Goal: Task Accomplishment & Management: Manage account settings

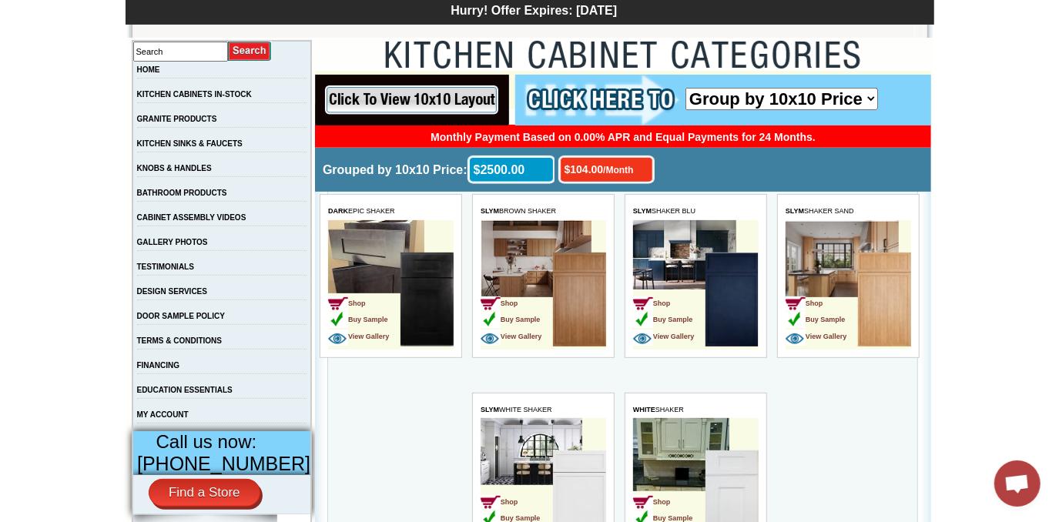
scroll to position [280, 0]
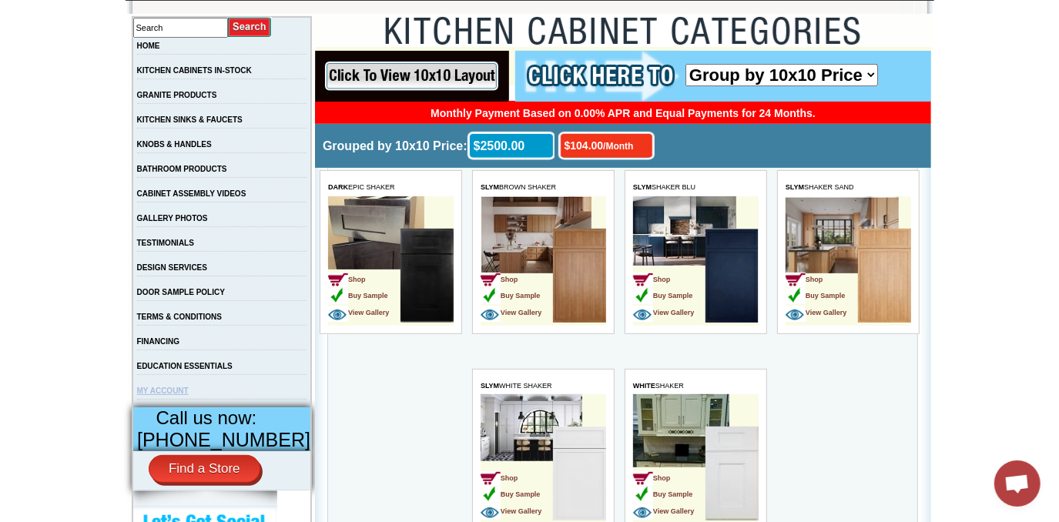
click at [186, 395] on link "MY ACCOUNT" at bounding box center [163, 391] width 52 height 8
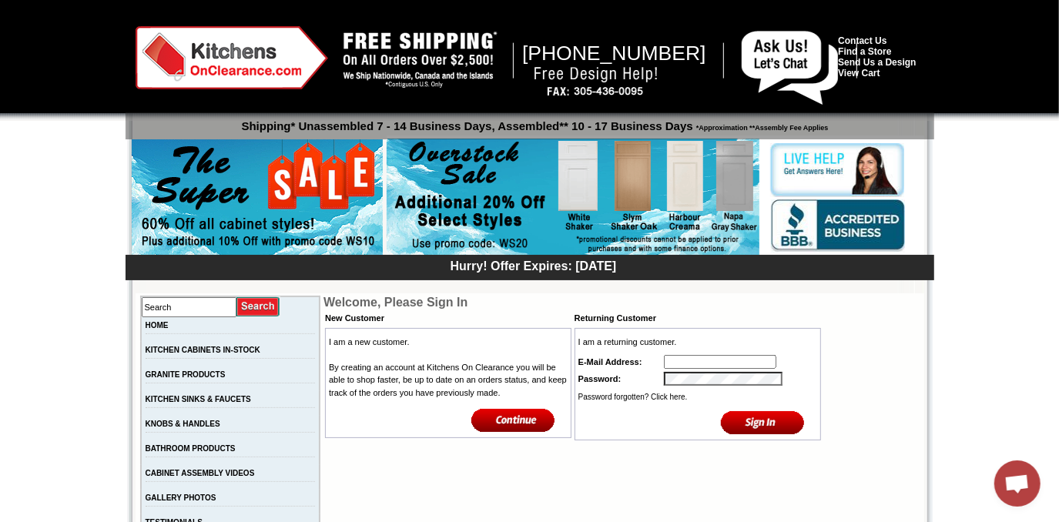
click at [692, 358] on input "text" at bounding box center [720, 362] width 112 height 14
type input "ken_goor@yahoo.com"
click at [627, 398] on link "Password forgotten? Click here." at bounding box center [632, 397] width 109 height 8
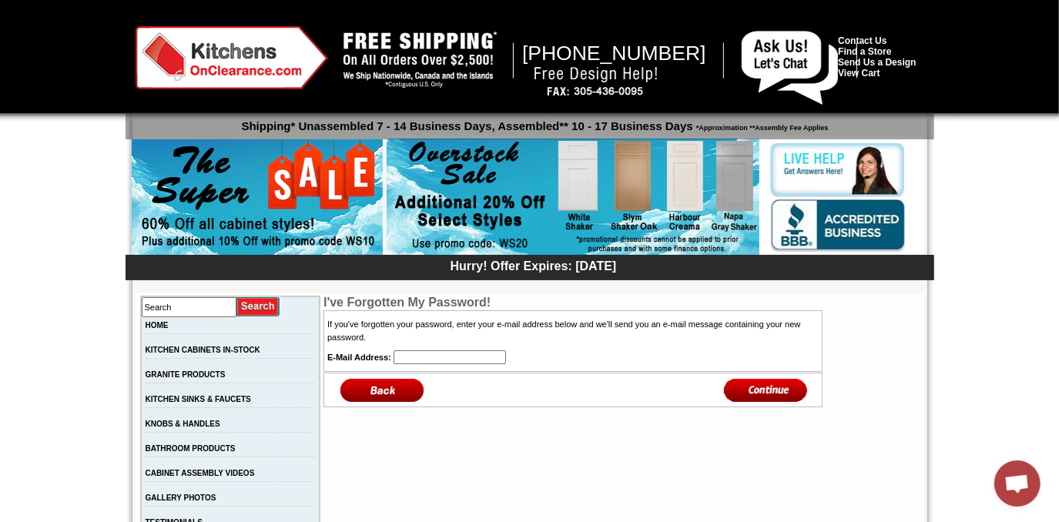
click at [396, 356] on input "text" at bounding box center [450, 357] width 112 height 14
type input "ken_goor@yahoo.com"
click at [763, 390] on input "image" at bounding box center [766, 389] width 84 height 25
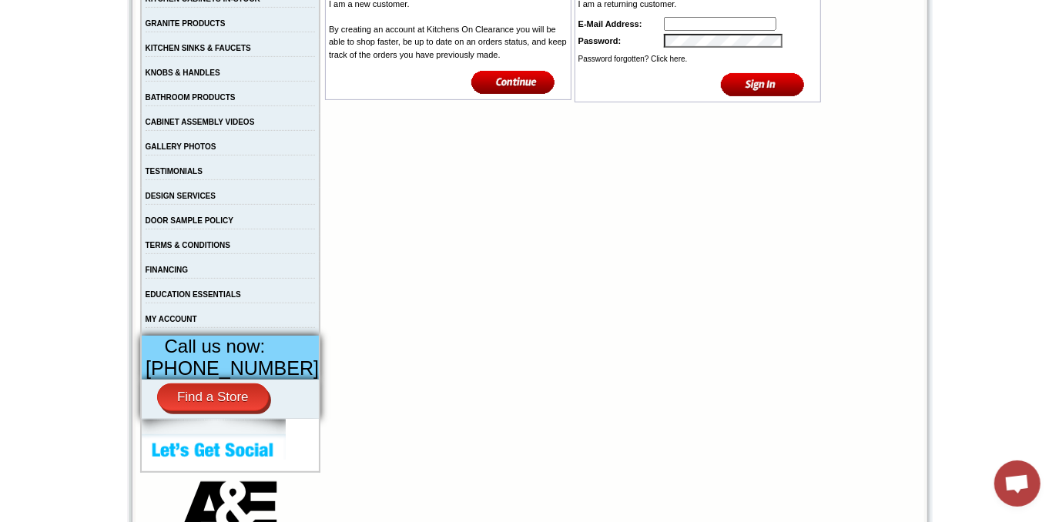
scroll to position [350, 0]
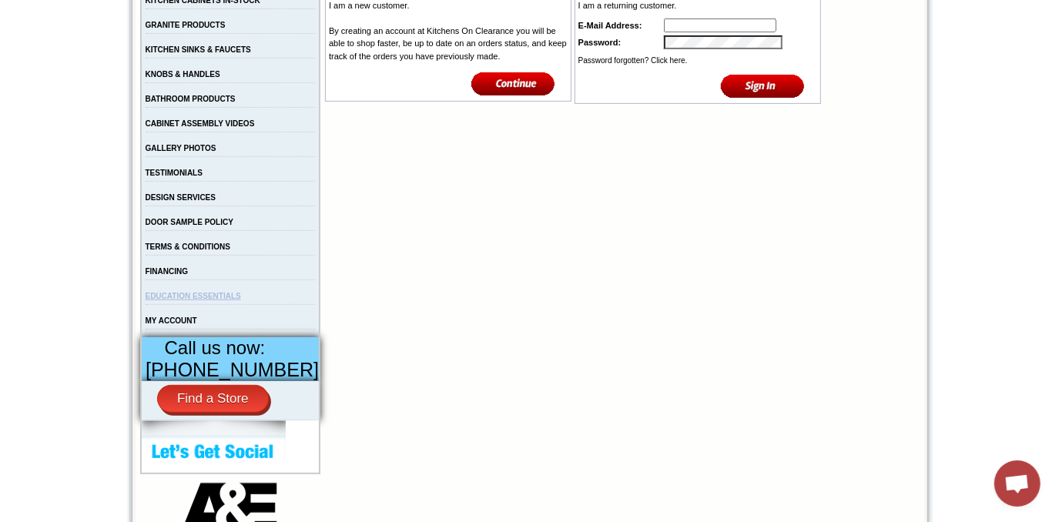
click at [189, 300] on link "EDUCATION ESSENTIALS" at bounding box center [193, 296] width 95 height 8
